Goal: Check status: Check status

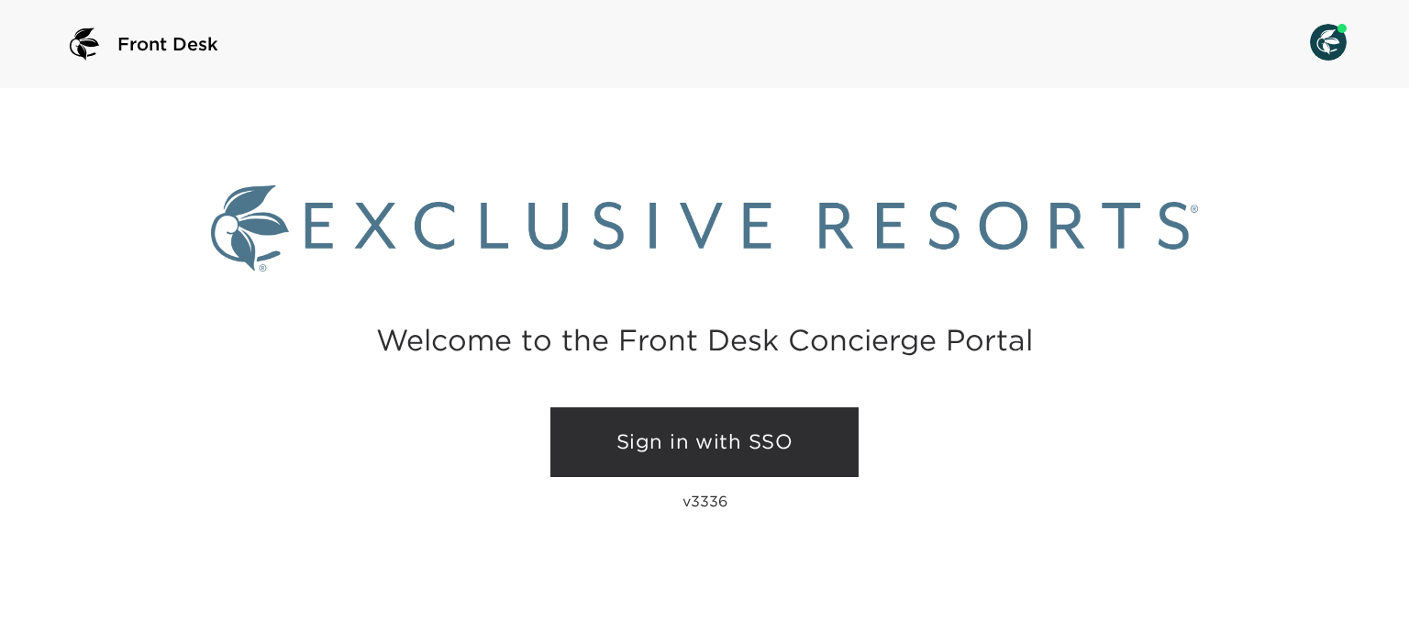
click at [765, 434] on link "Sign in with SSO" at bounding box center [705, 442] width 308 height 70
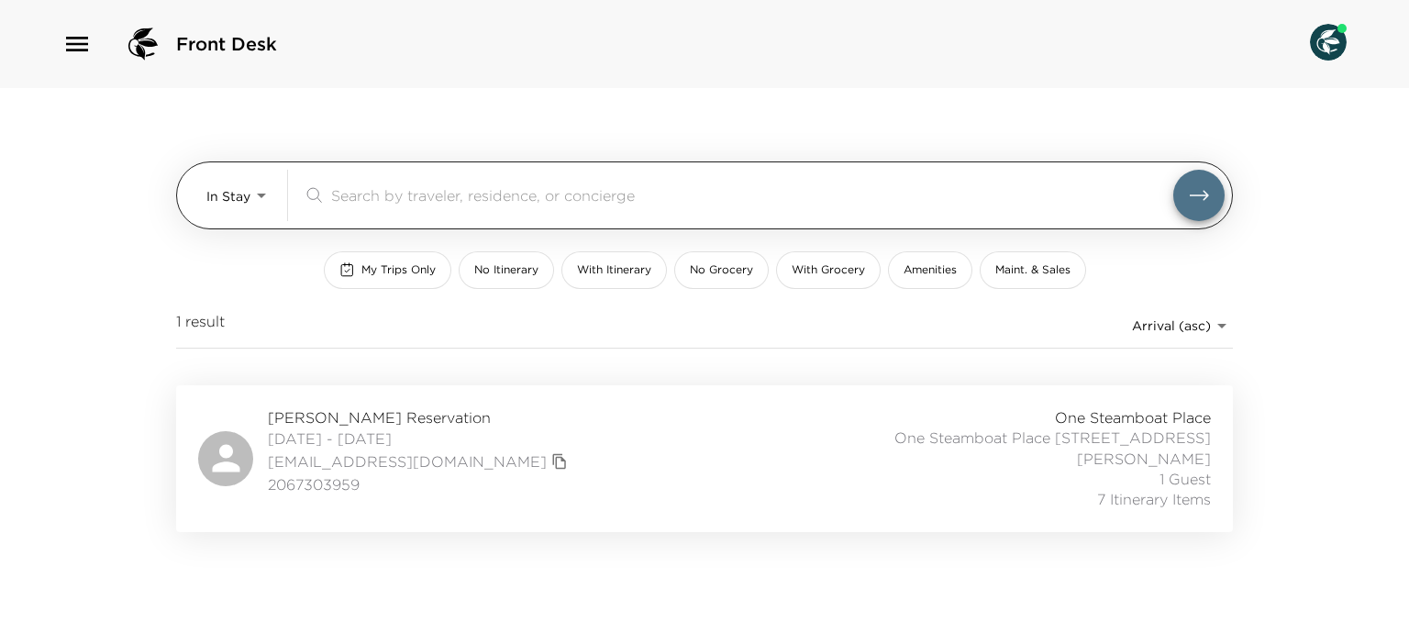
click at [272, 220] on div "In Stay In-Stay ​" at bounding box center [715, 195] width 1018 height 51
click at [264, 211] on body "Front Desk In Stay In-Stay ​ My Trips Only No Itinerary With Itinerary No Groce…" at bounding box center [704, 311] width 1409 height 622
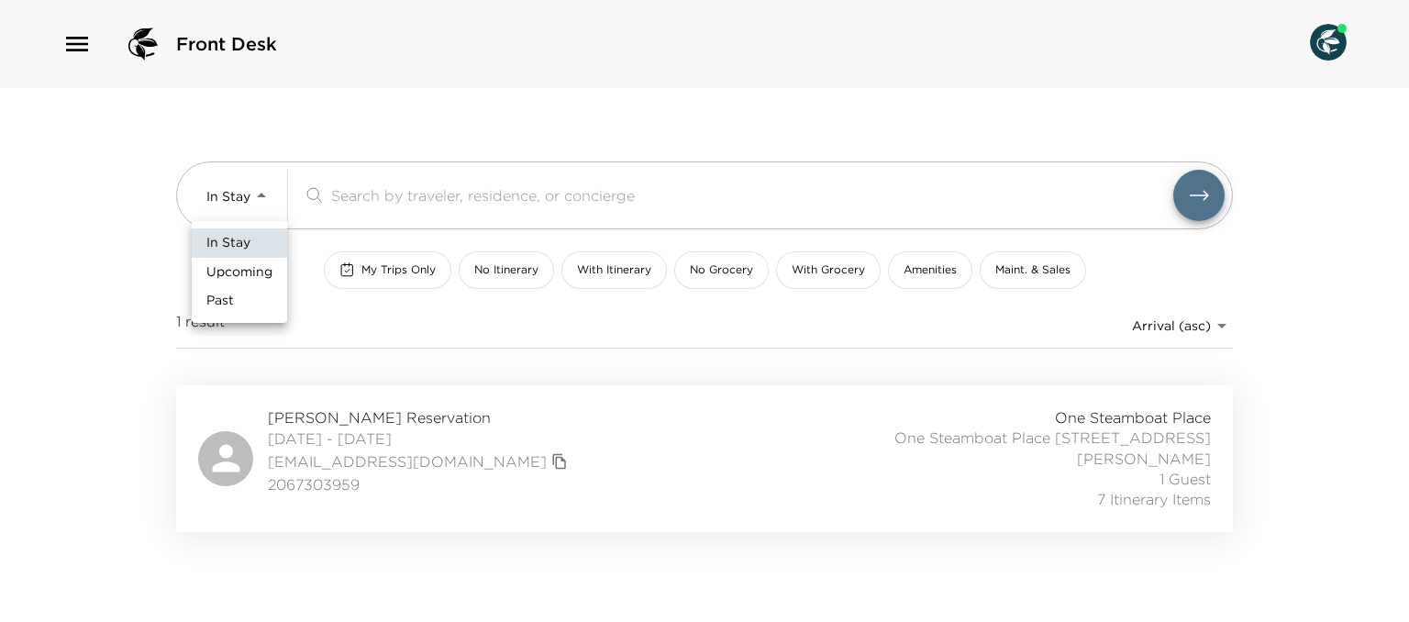
click at [266, 260] on li "Upcoming" at bounding box center [239, 272] width 95 height 29
type input "Upcoming"
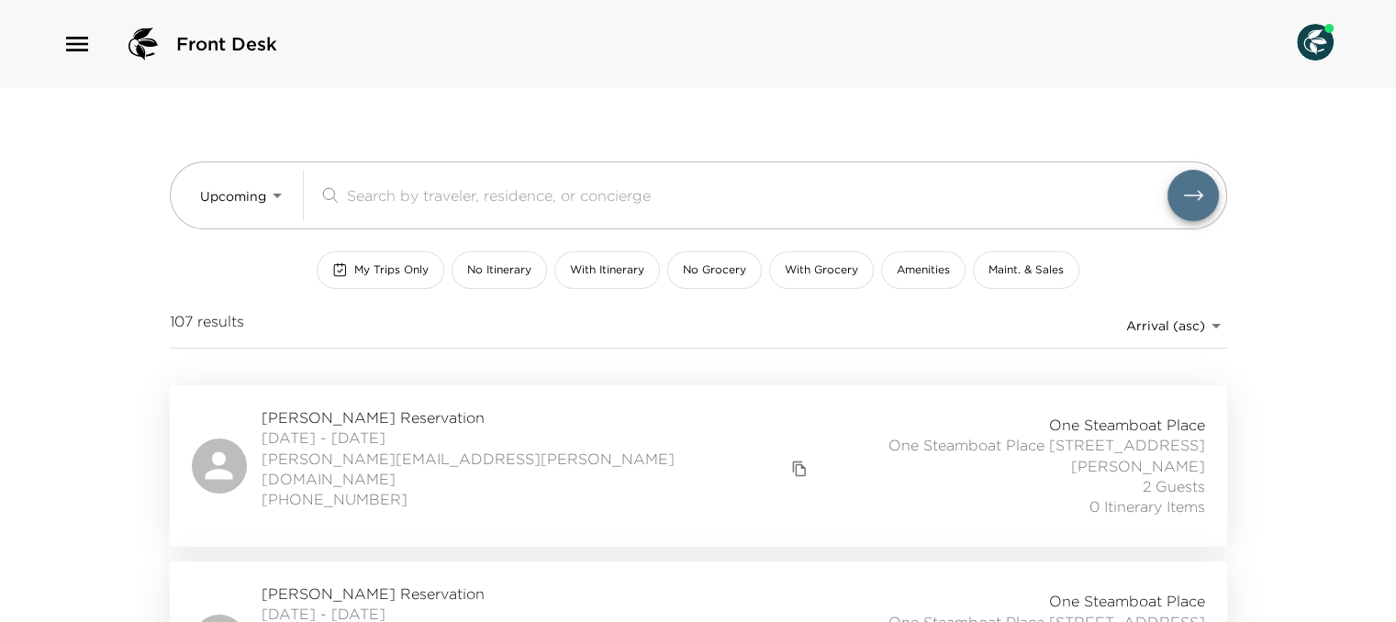
click at [286, 295] on div "Upcoming Upcoming ​ My Trips Only No Itinerary With Itinerary No Grocery With G…" at bounding box center [698, 236] width 1057 height 297
